Goal: Task Accomplishment & Management: Use online tool/utility

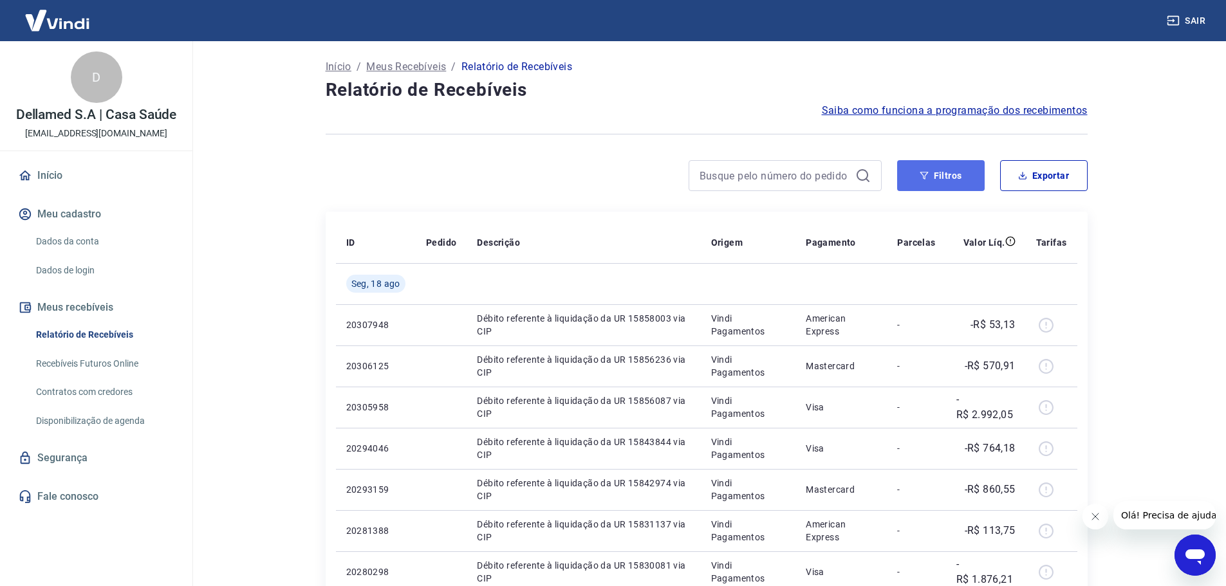
click at [948, 174] on button "Filtros" at bounding box center [940, 175] width 87 height 31
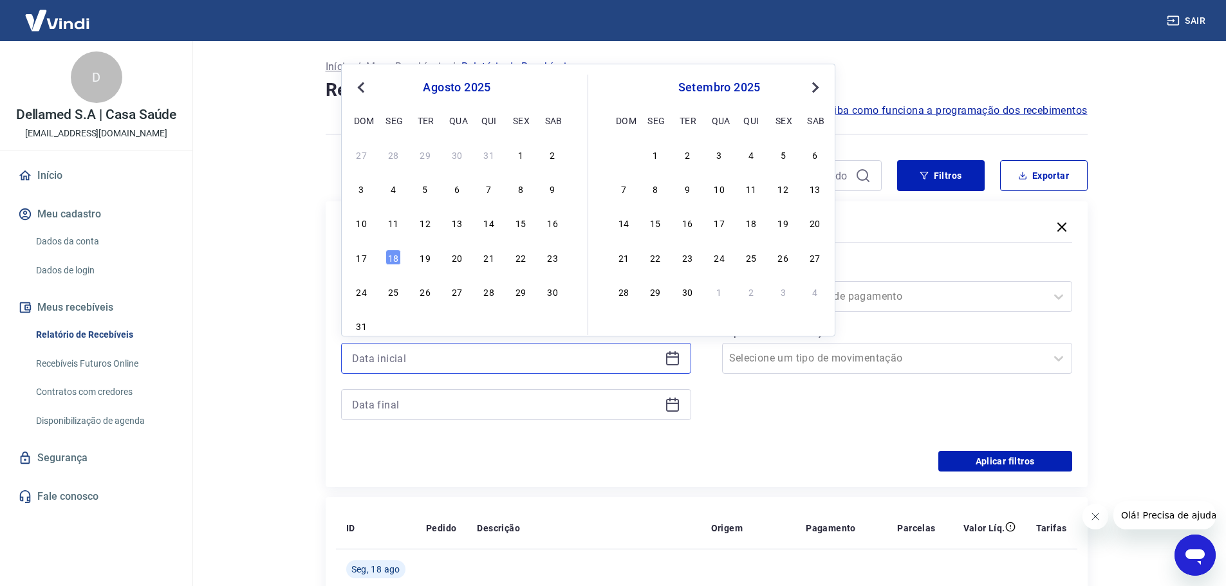
click at [654, 357] on input at bounding box center [506, 358] width 308 height 19
click at [492, 222] on div "14" at bounding box center [488, 222] width 15 height 15
type input "[DATE]"
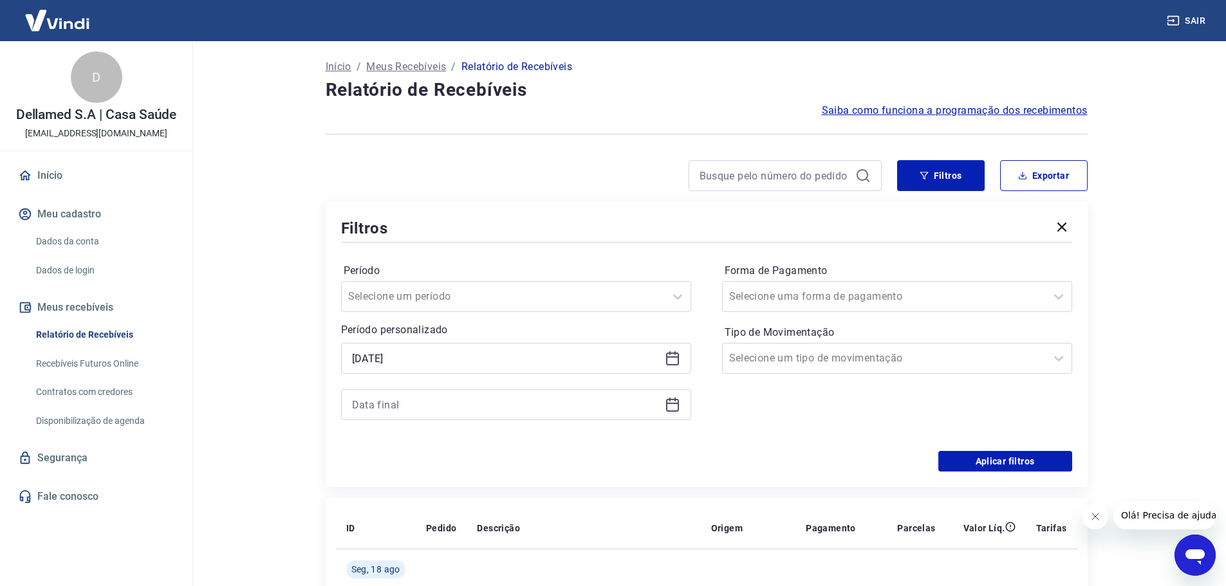
click at [676, 410] on icon at bounding box center [672, 405] width 13 height 13
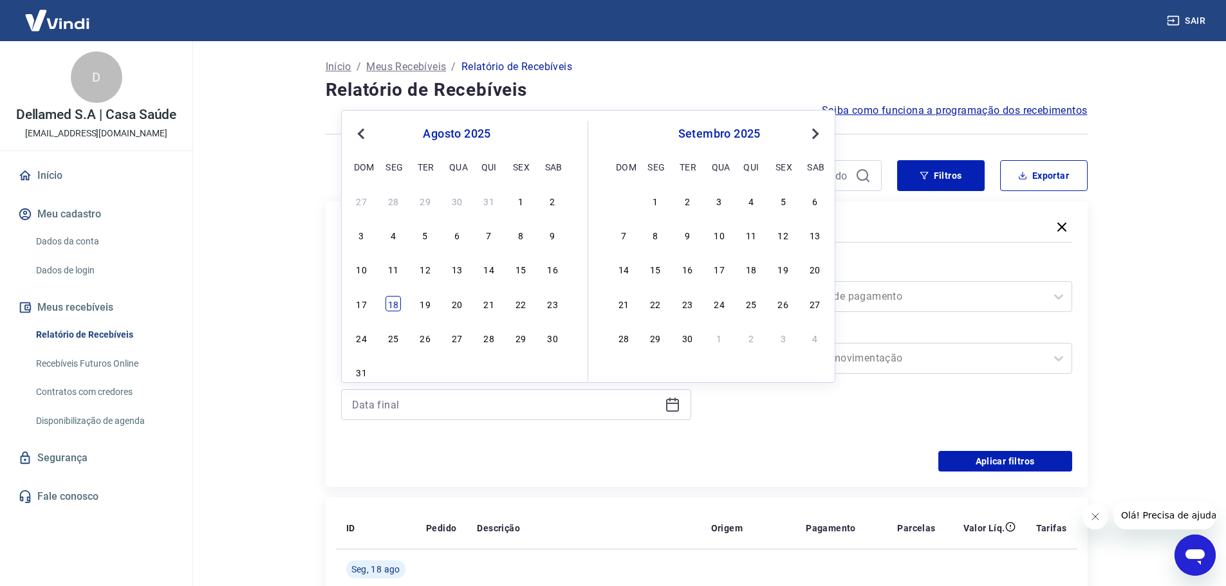
click at [395, 308] on div "18" at bounding box center [392, 303] width 15 height 15
type input "[DATE]"
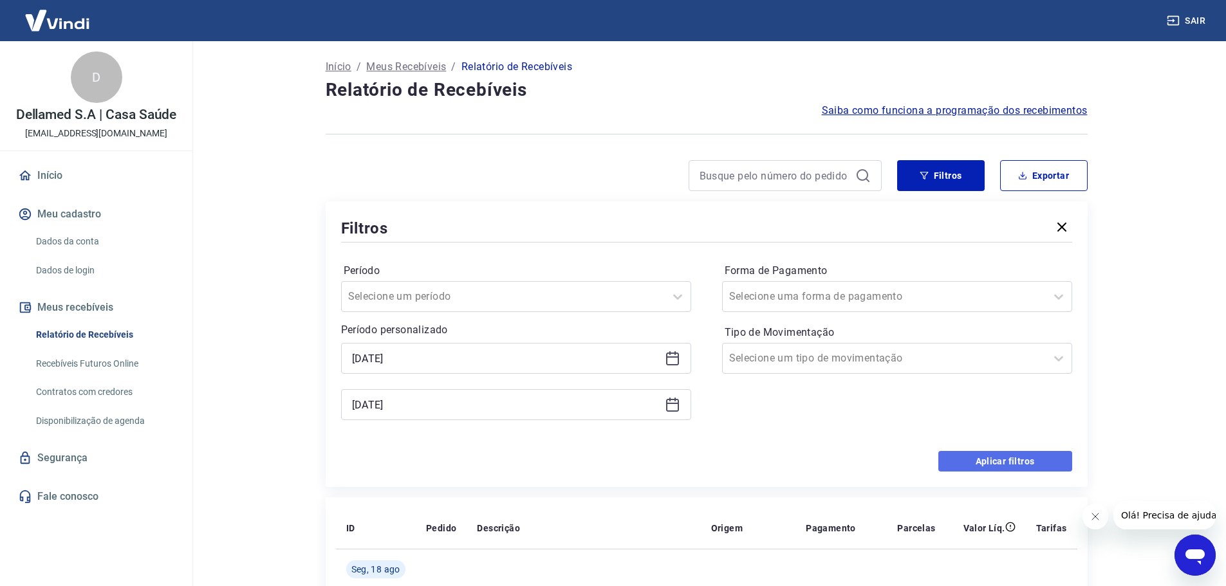
click at [1018, 458] on button "Aplicar filtros" at bounding box center [1005, 461] width 134 height 21
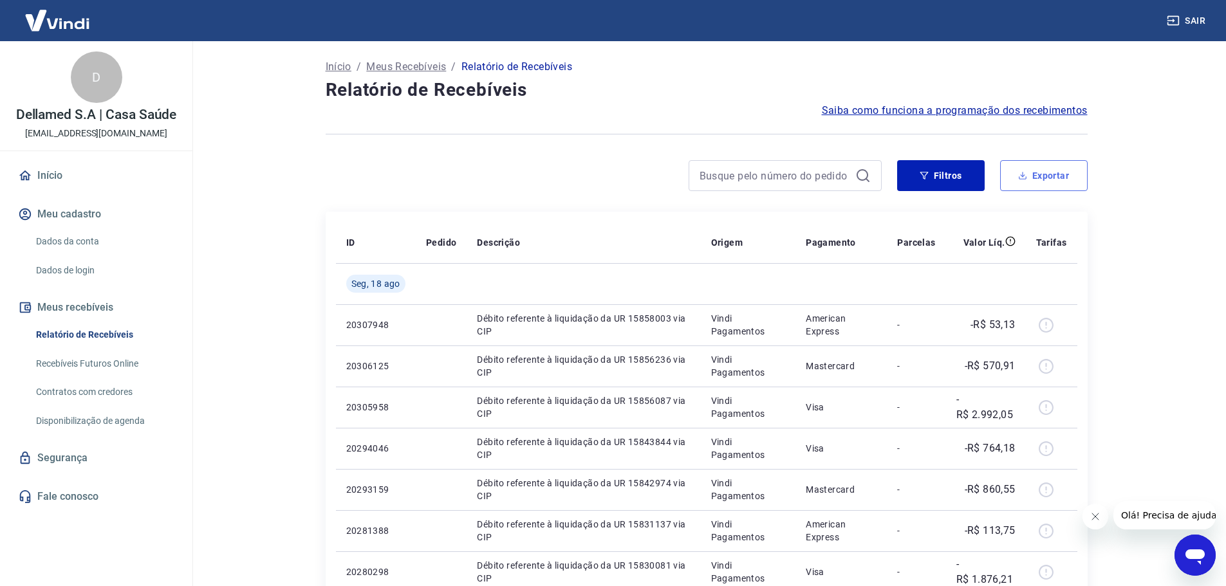
click at [1051, 183] on button "Exportar" at bounding box center [1043, 175] width 87 height 31
type input "[DATE]"
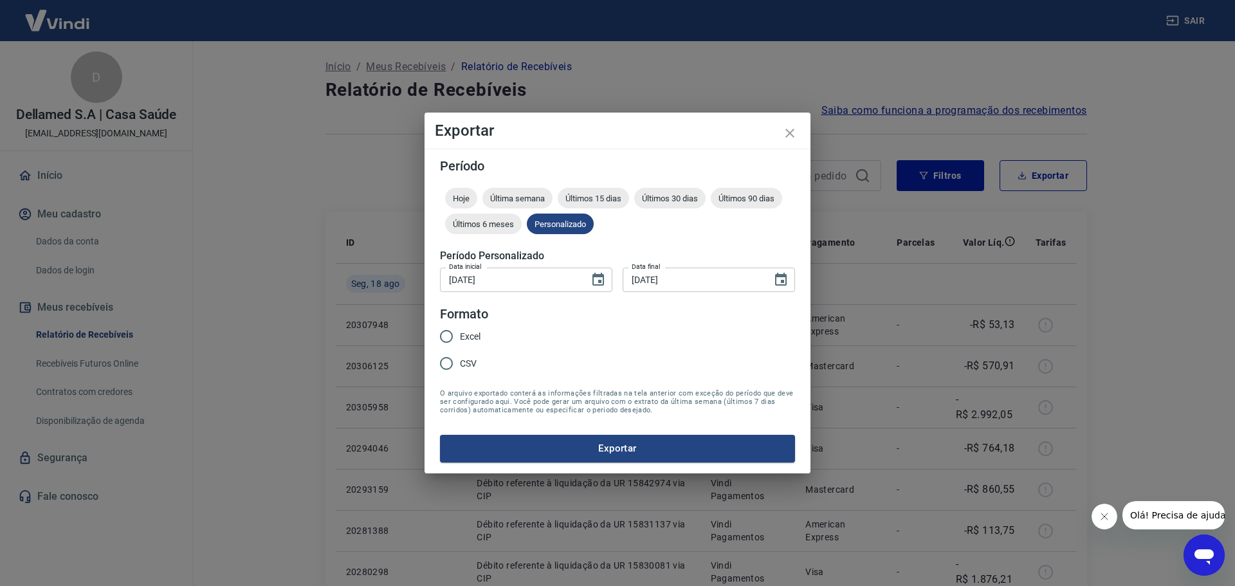
click at [439, 358] on input "CSV" at bounding box center [446, 363] width 27 height 27
radio input "true"
click at [580, 448] on button "Exportar" at bounding box center [617, 448] width 355 height 27
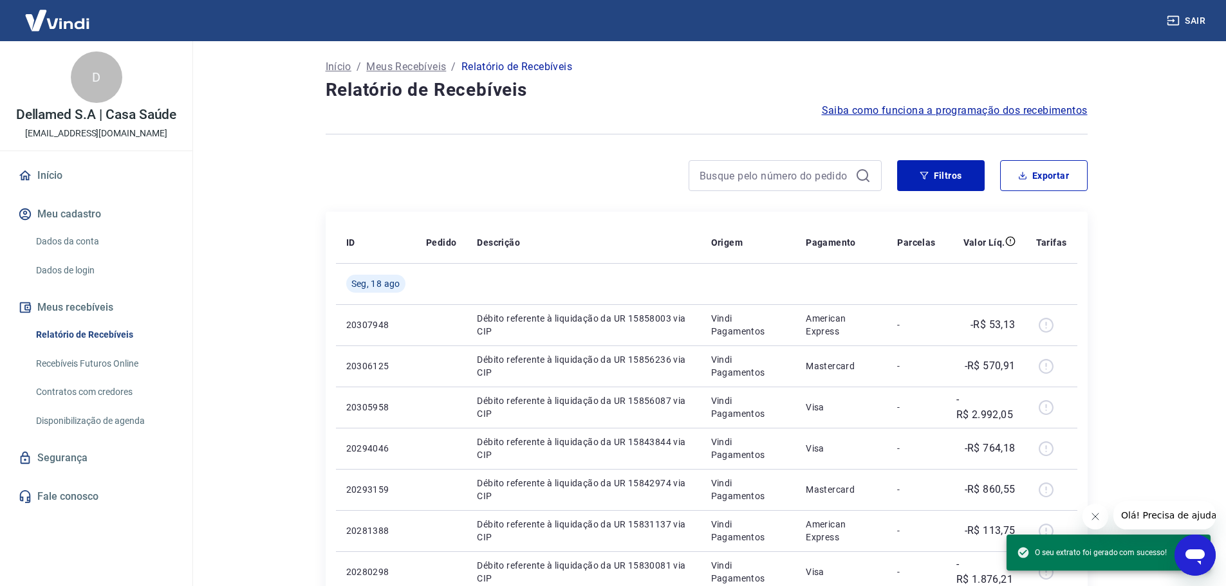
click at [1181, 15] on button "Sair" at bounding box center [1187, 21] width 46 height 24
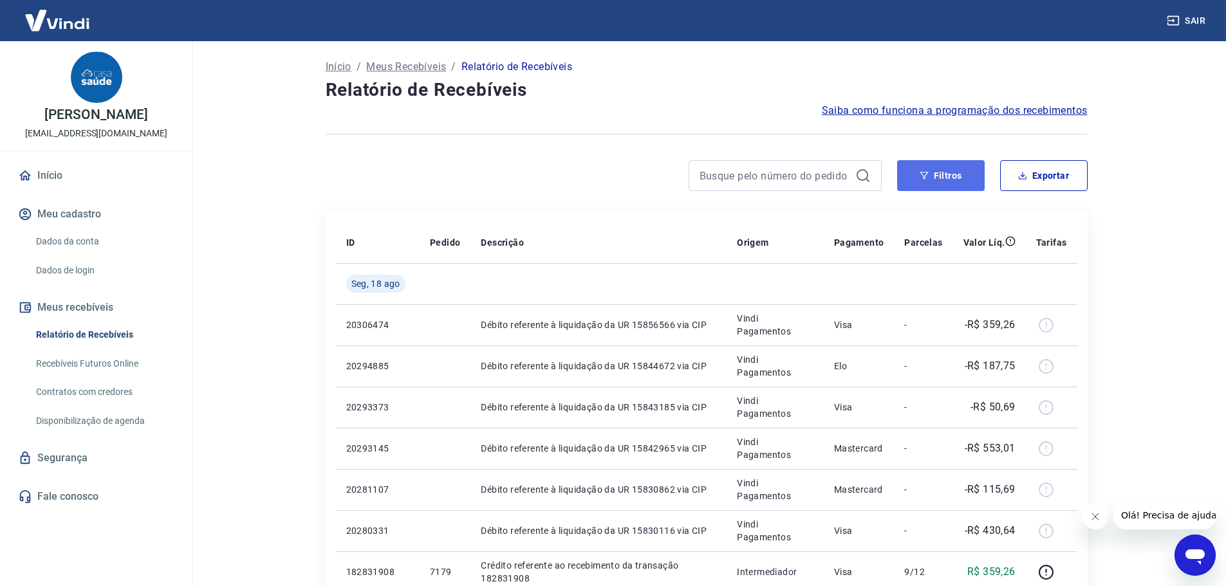
click at [930, 167] on button "Filtros" at bounding box center [940, 175] width 87 height 31
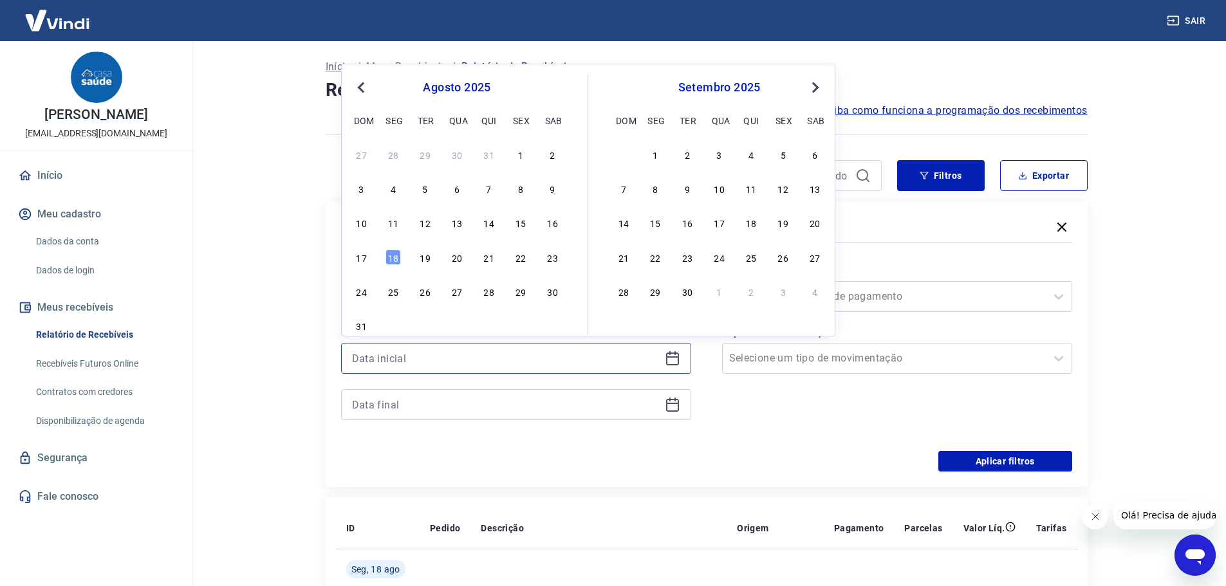
click at [540, 353] on input at bounding box center [506, 358] width 308 height 19
click at [491, 228] on div "14" at bounding box center [488, 222] width 15 height 15
type input "[DATE]"
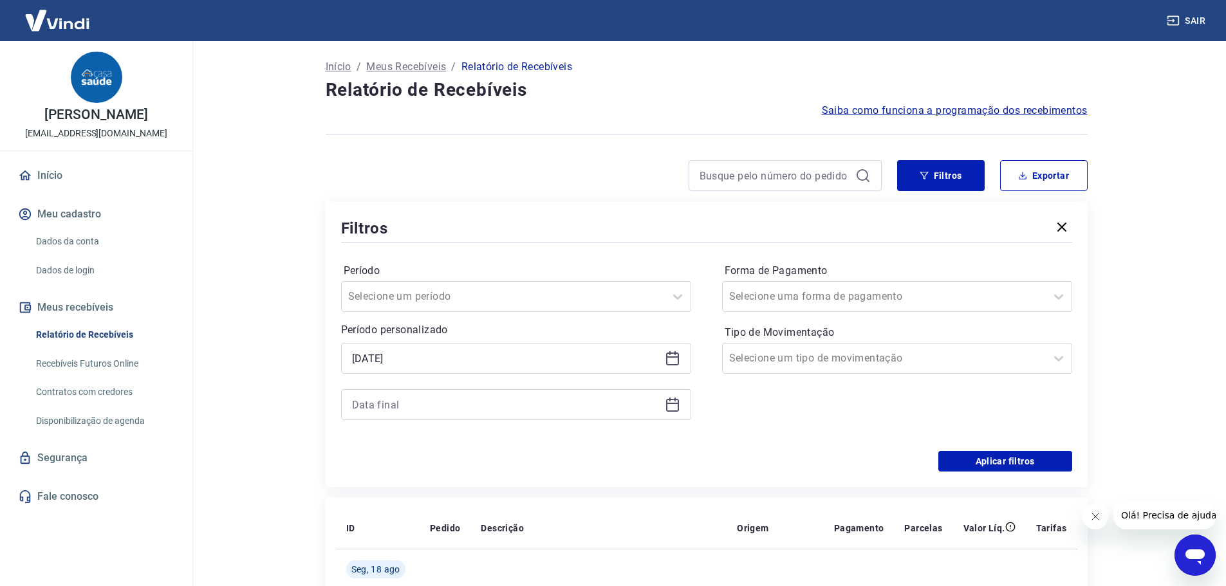
click at [672, 416] on div at bounding box center [516, 404] width 350 height 31
click at [674, 409] on icon at bounding box center [672, 404] width 15 height 15
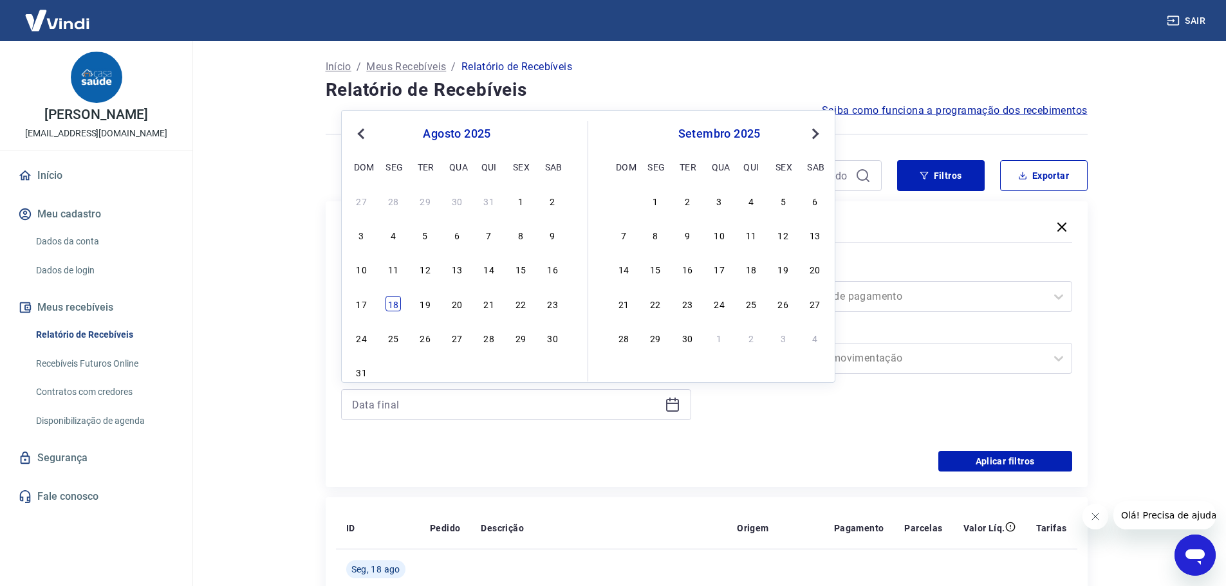
click at [398, 306] on div "18" at bounding box center [392, 303] width 15 height 15
type input "[DATE]"
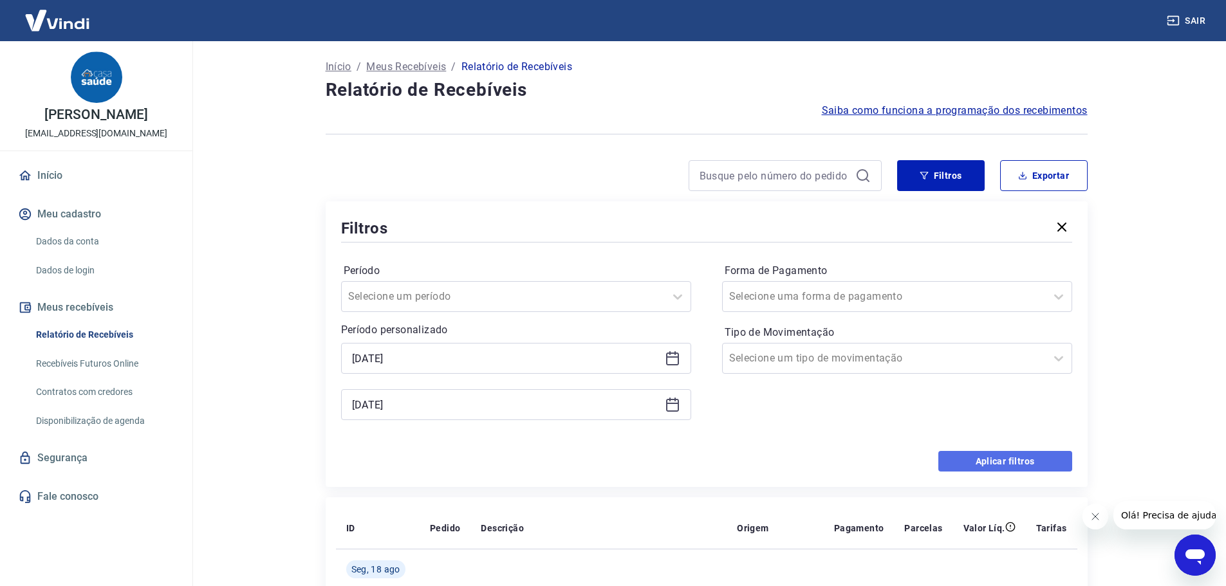
click at [1020, 468] on button "Aplicar filtros" at bounding box center [1005, 461] width 134 height 21
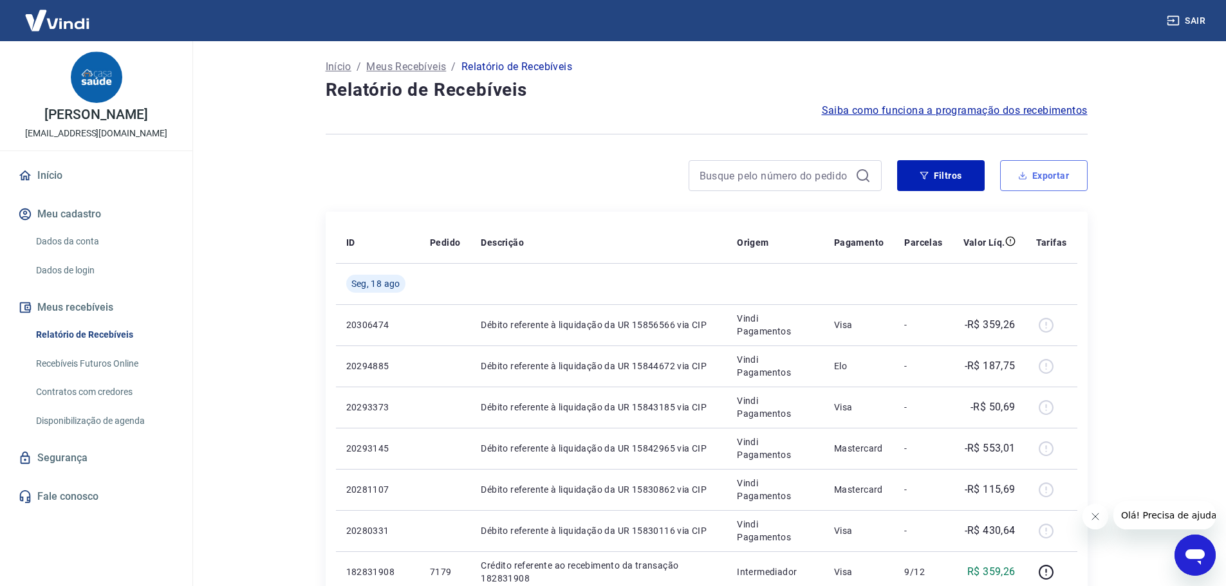
click at [1038, 162] on button "Exportar" at bounding box center [1043, 175] width 87 height 31
type input "[DATE]"
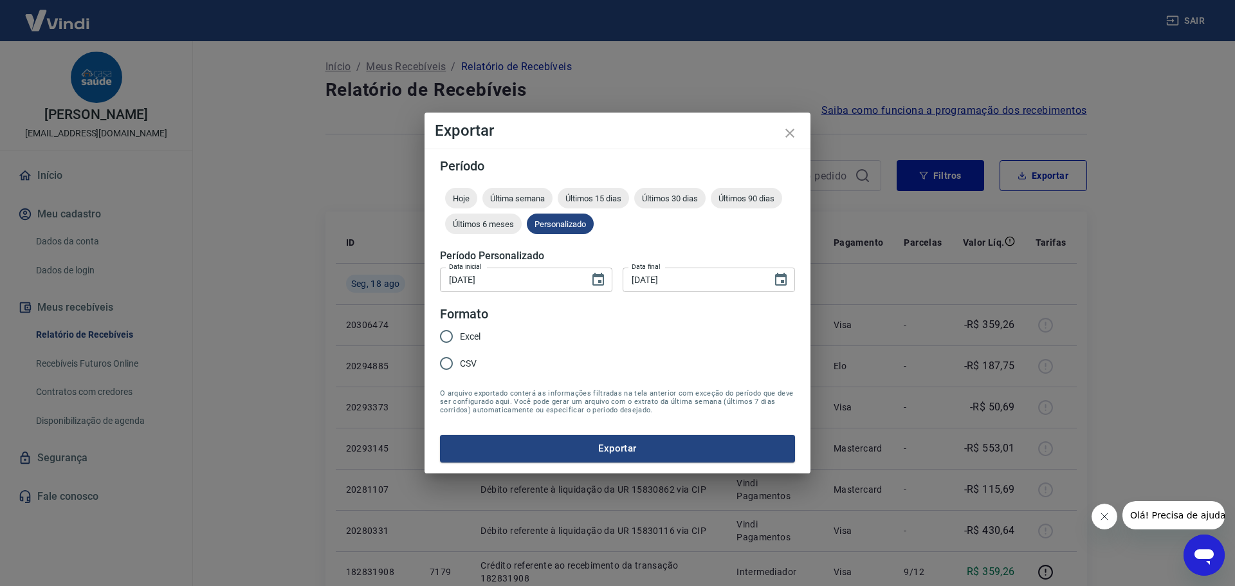
click at [474, 364] on span "CSV" at bounding box center [468, 364] width 17 height 14
click at [441, 360] on input "CSV" at bounding box center [446, 363] width 27 height 27
radio input "true"
click at [511, 459] on button "Exportar" at bounding box center [617, 448] width 355 height 27
